Goal: Obtain resource: Download file/media

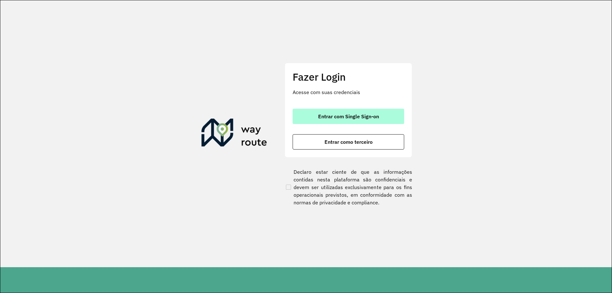
click at [331, 110] on button "Entrar com Single Sign-on" at bounding box center [349, 116] width 112 height 15
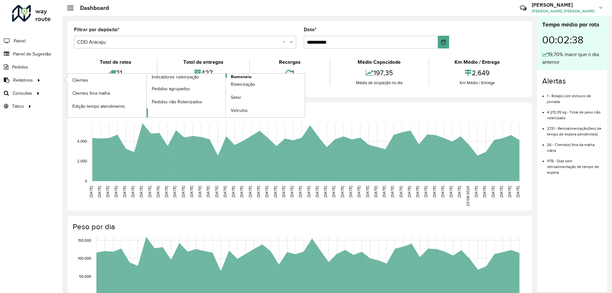
click at [256, 75] on link "Romaneio" at bounding box center [226, 96] width 158 height 44
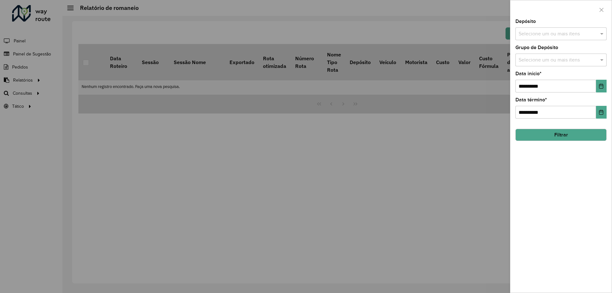
click at [564, 134] on button "Filtrar" at bounding box center [560, 135] width 91 height 12
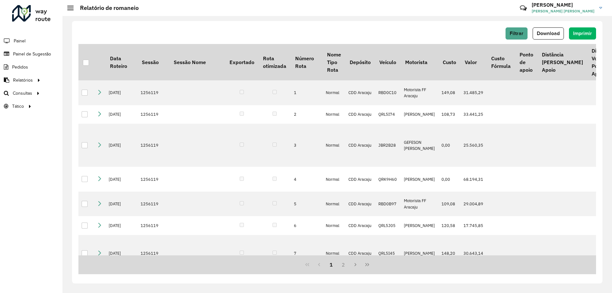
click at [554, 27] on div "Filtrar Download Imprimir Data Roteiro Sessão Sessão Nome Exportado Rota otimiz…" at bounding box center [337, 152] width 530 height 262
click at [552, 32] on span "Download" at bounding box center [548, 33] width 23 height 5
